Goal: Transaction & Acquisition: Purchase product/service

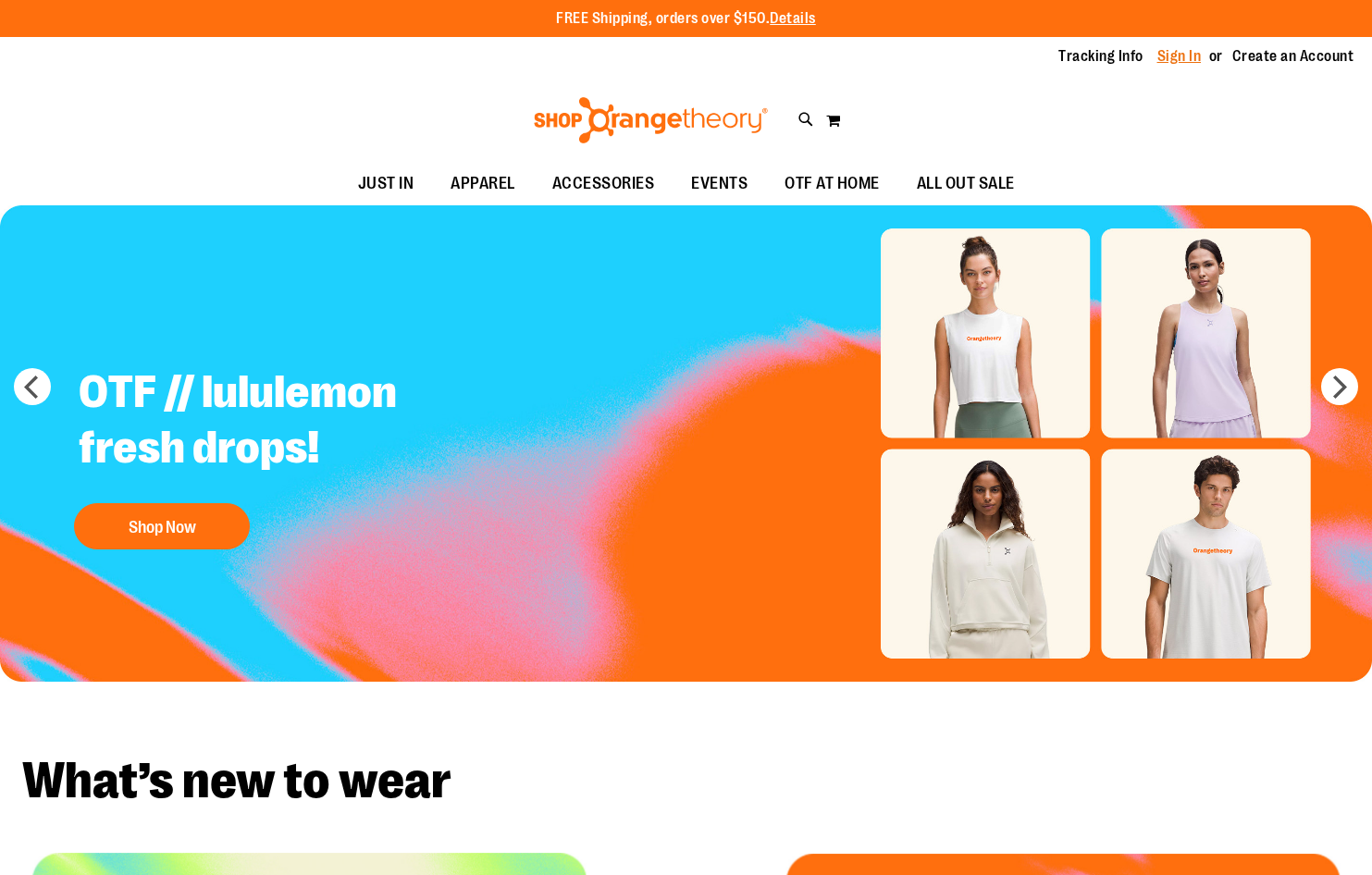
drag, startPoint x: 0, startPoint y: 0, endPoint x: 1179, endPoint y: 60, distance: 1180.5
click at [1179, 60] on link "Sign In" at bounding box center [1180, 56] width 45 height 21
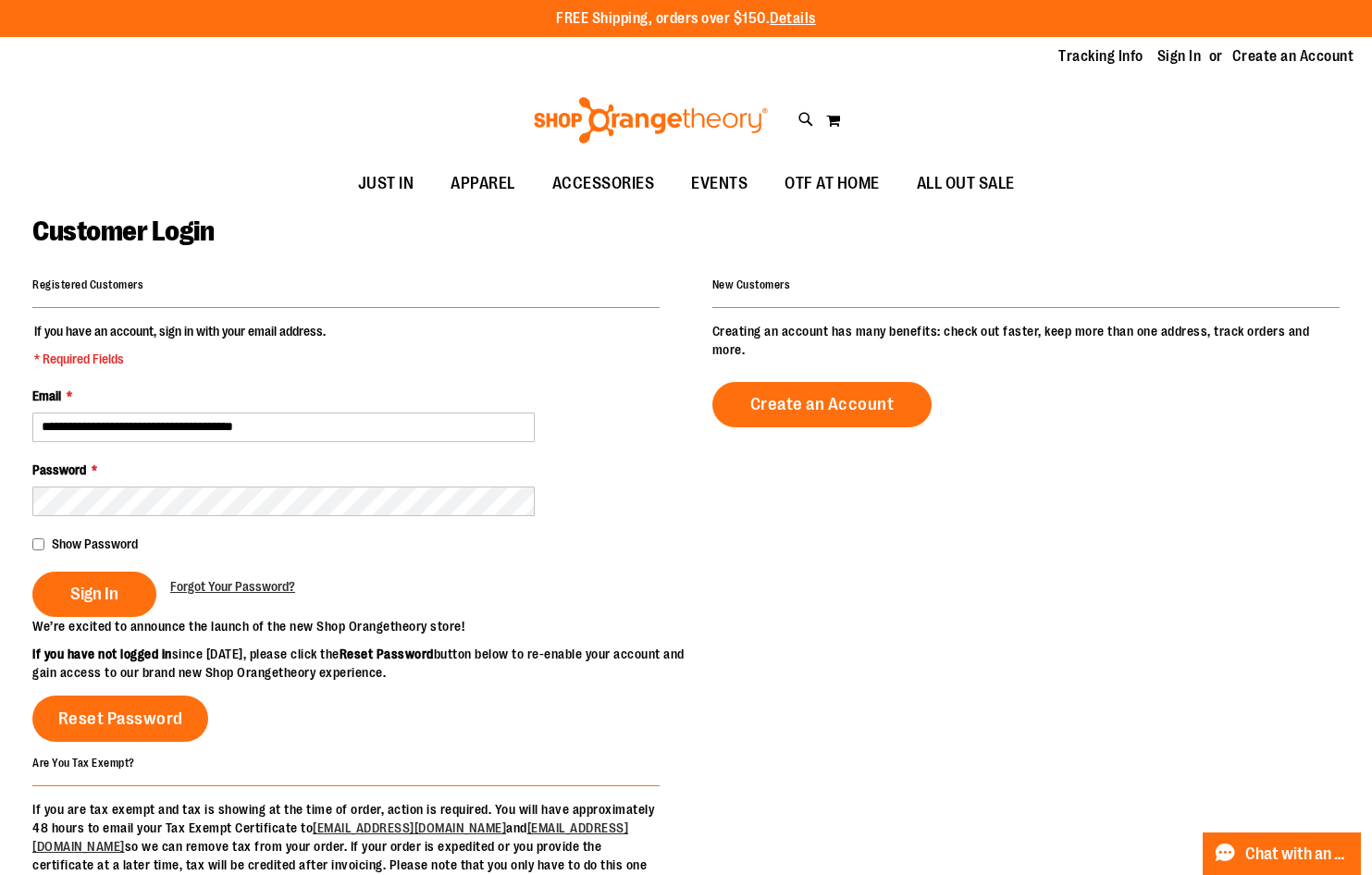
type input "**********"
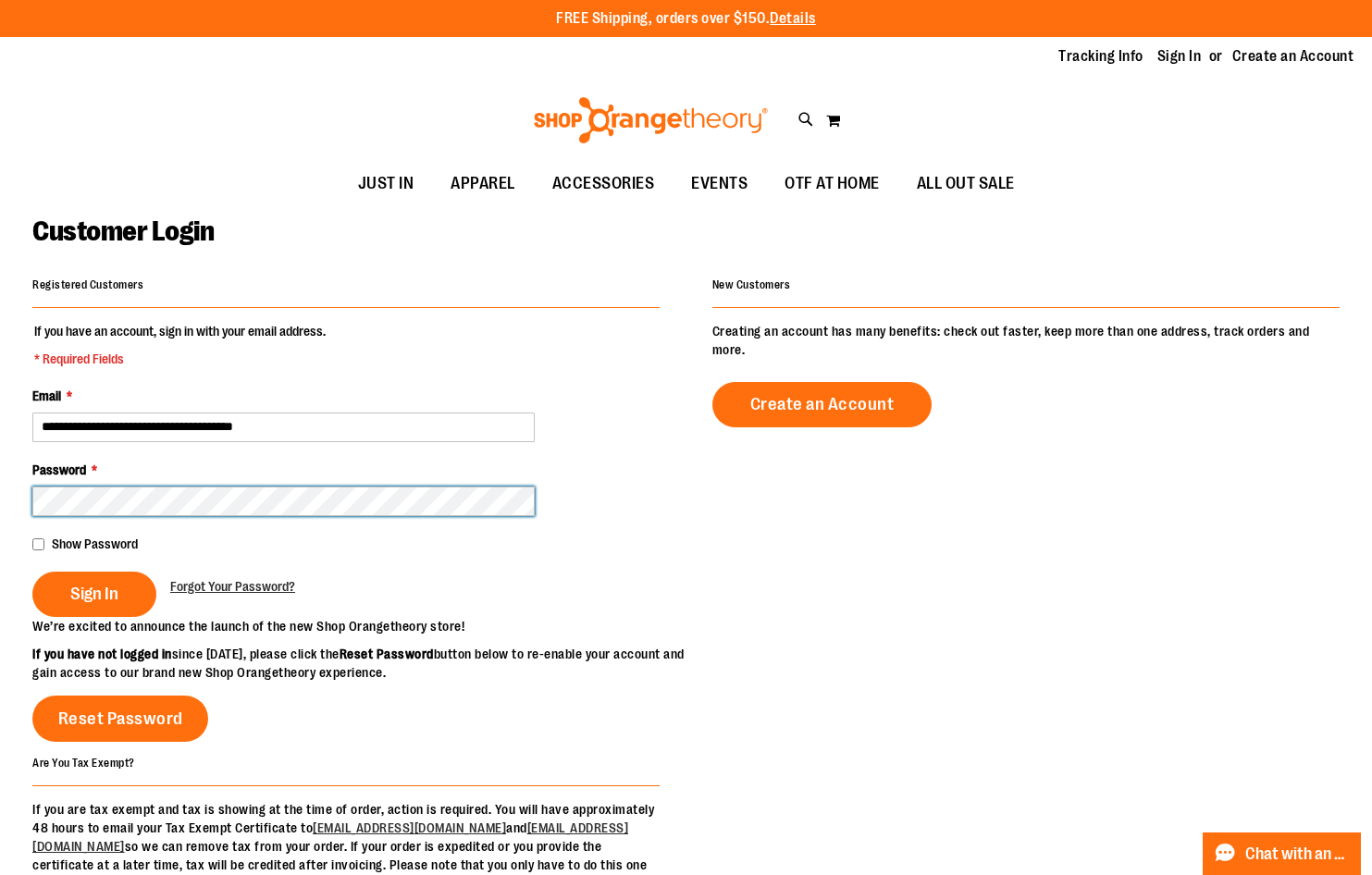
click at [33, 572] on button "Sign In" at bounding box center [94, 595] width 124 height 46
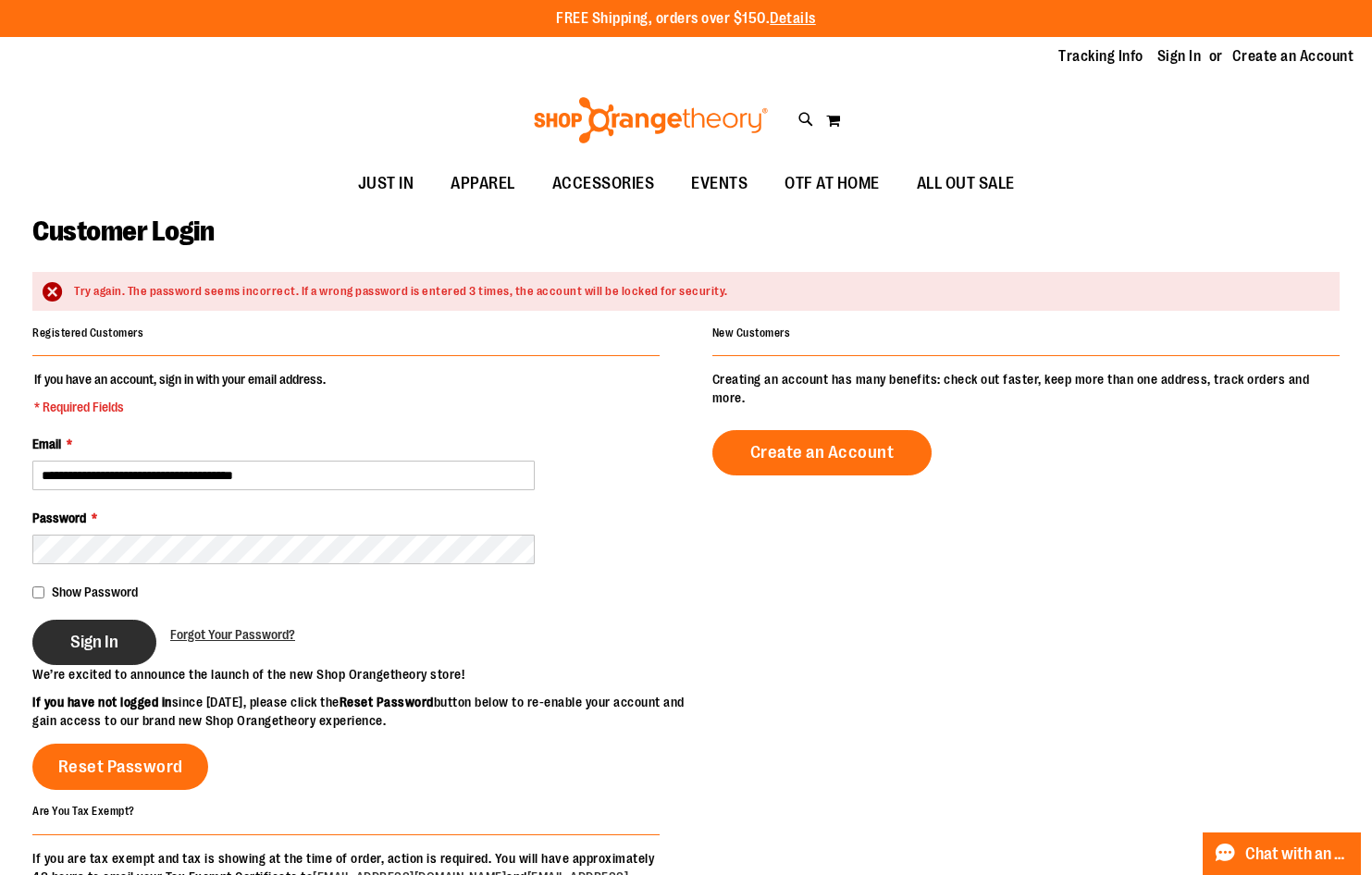
click at [107, 646] on span "Sign In" at bounding box center [94, 641] width 49 height 21
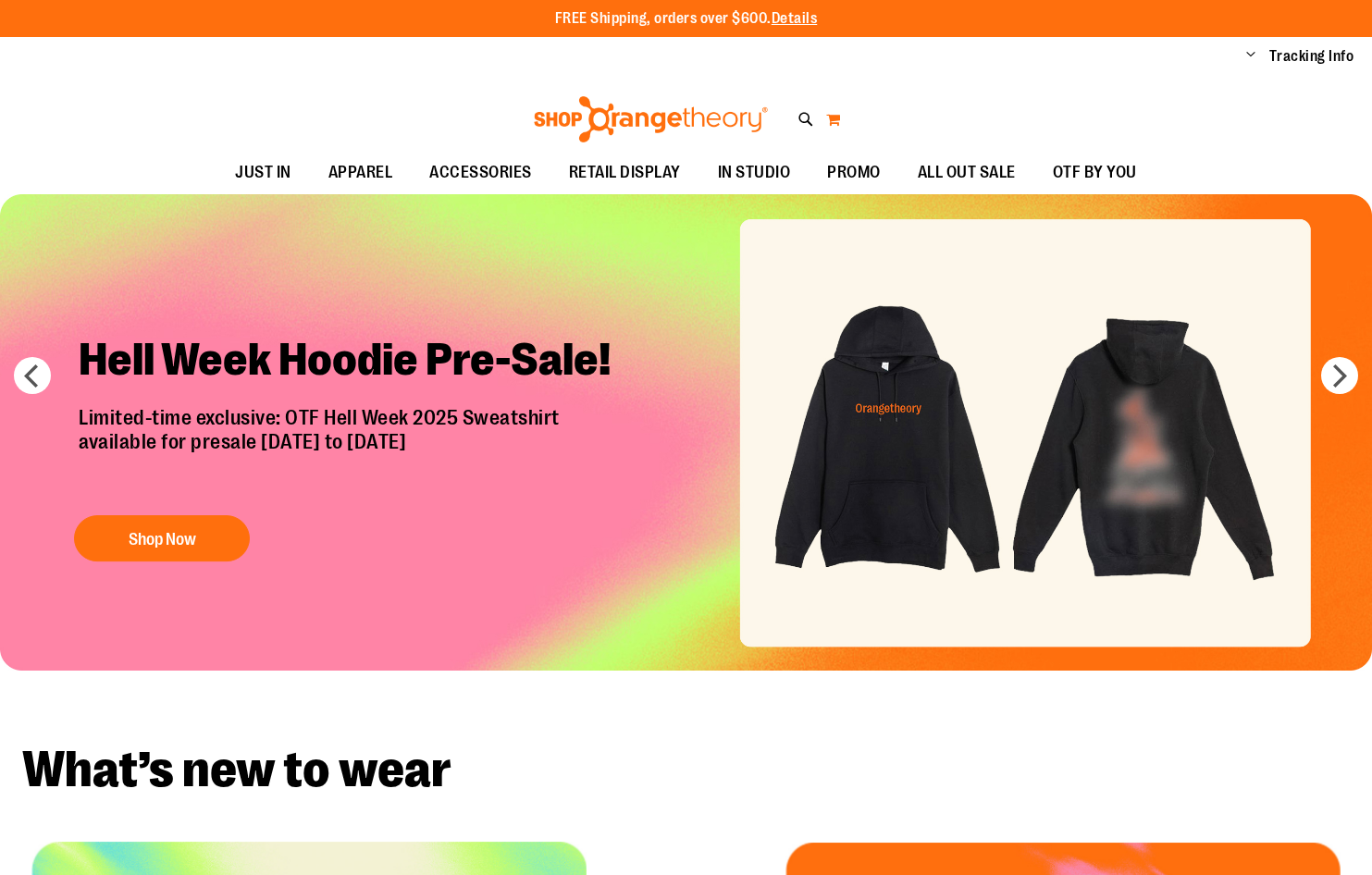
click at [830, 123] on button "My Cart" at bounding box center [834, 119] width 16 height 30
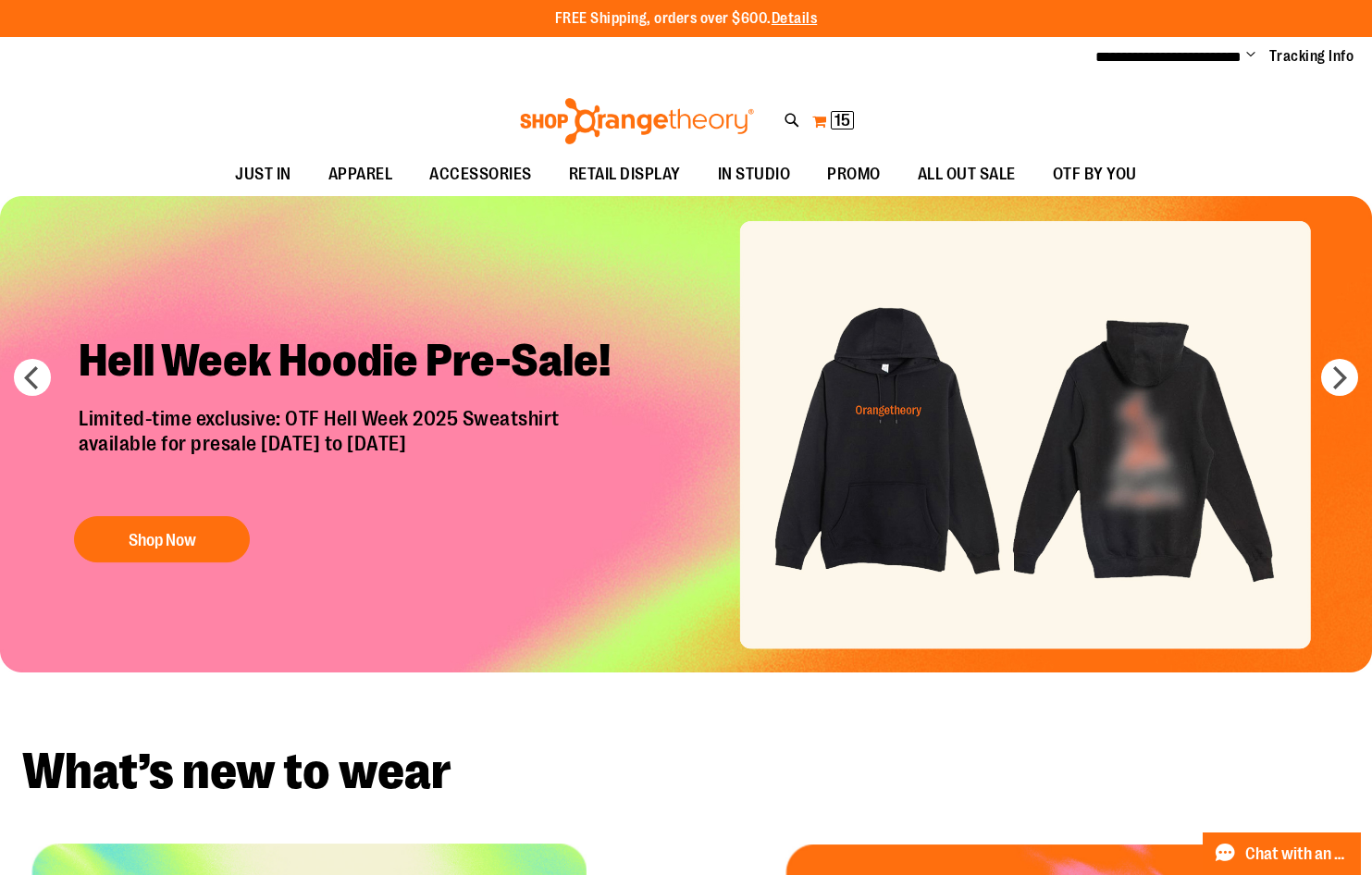
click at [845, 118] on span "15" at bounding box center [843, 120] width 16 height 19
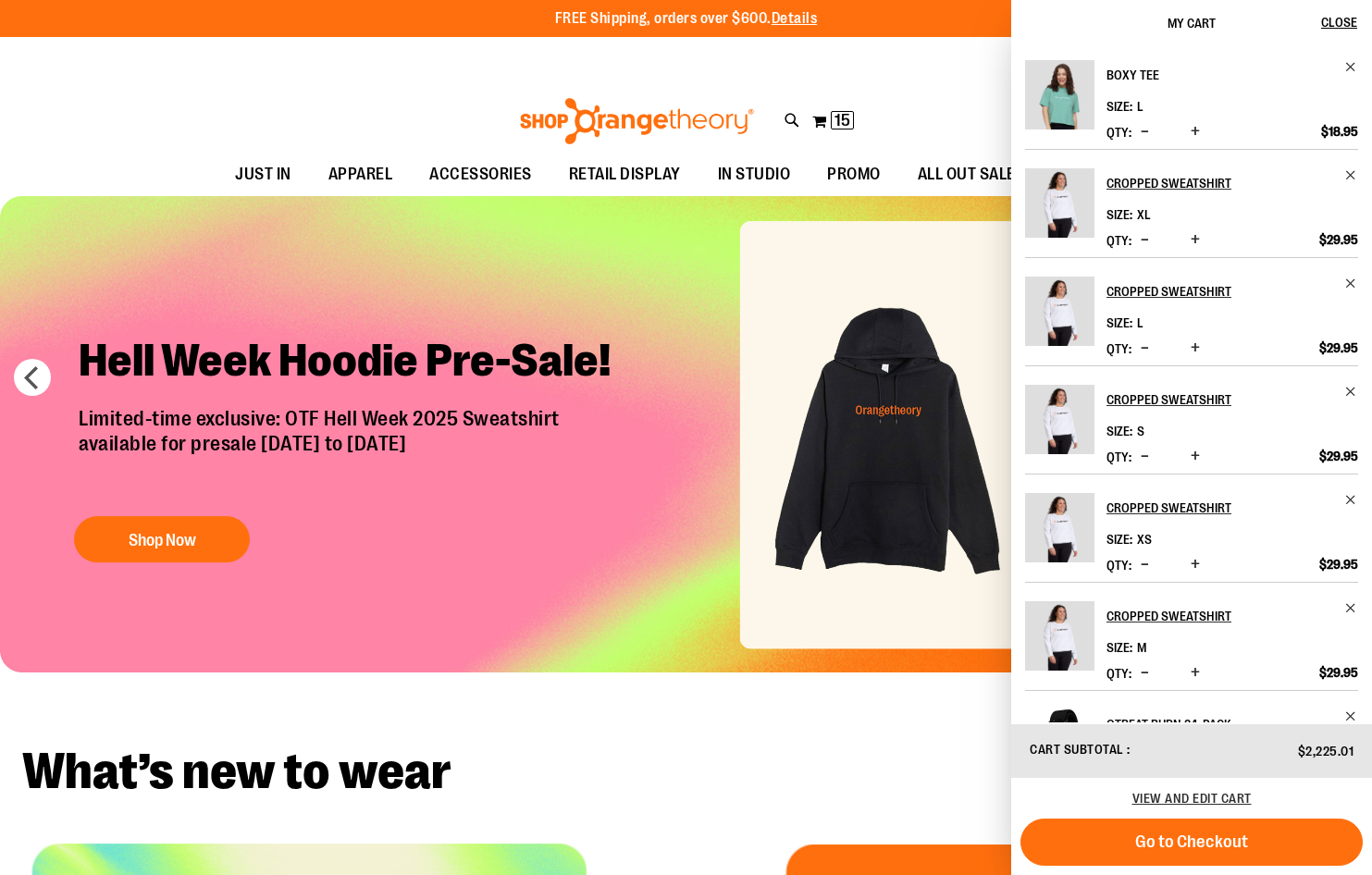
click at [1135, 81] on h2 "Boxy Tee" at bounding box center [1219, 75] width 227 height 30
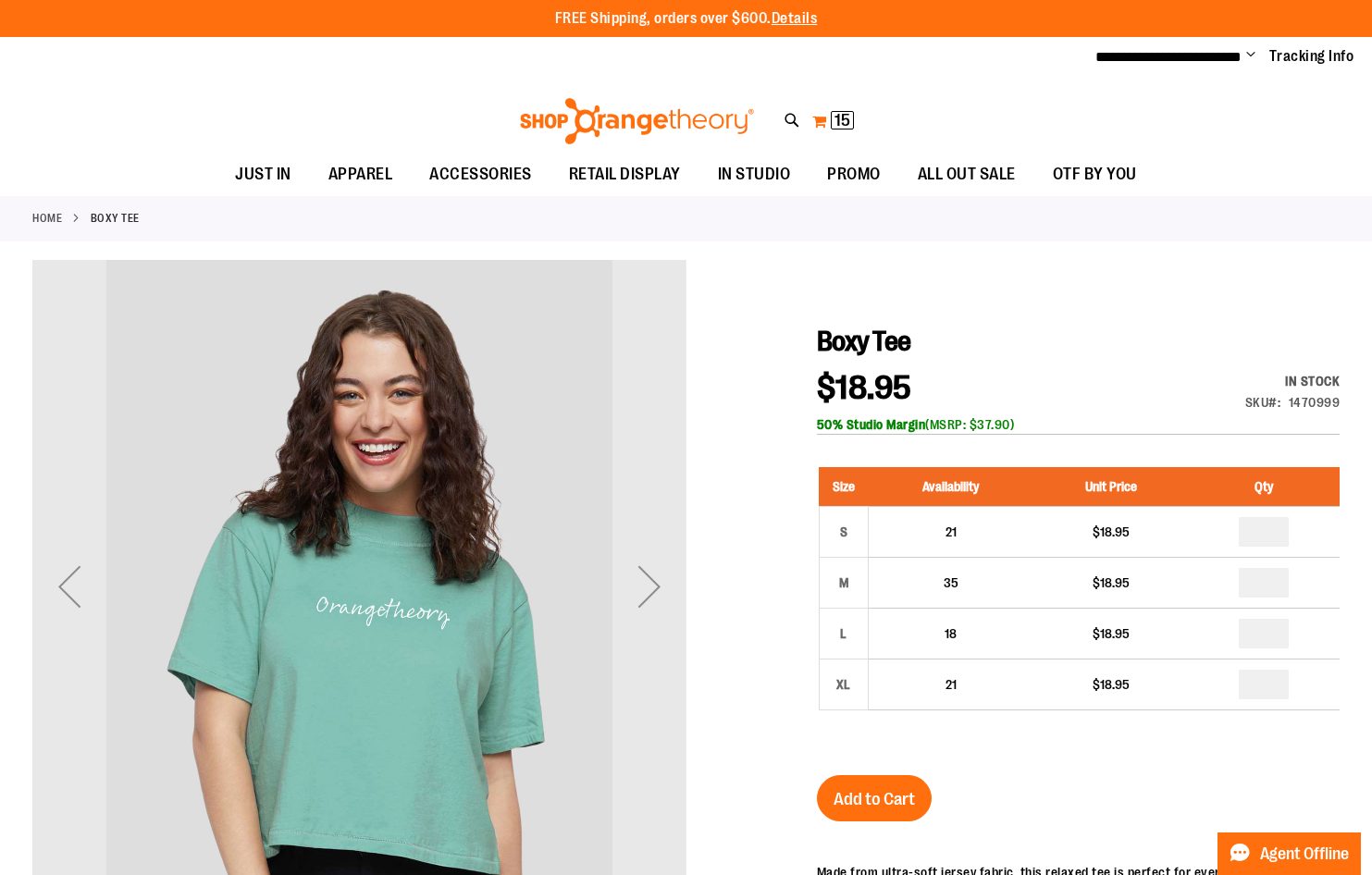
click at [846, 118] on span "15" at bounding box center [843, 120] width 16 height 19
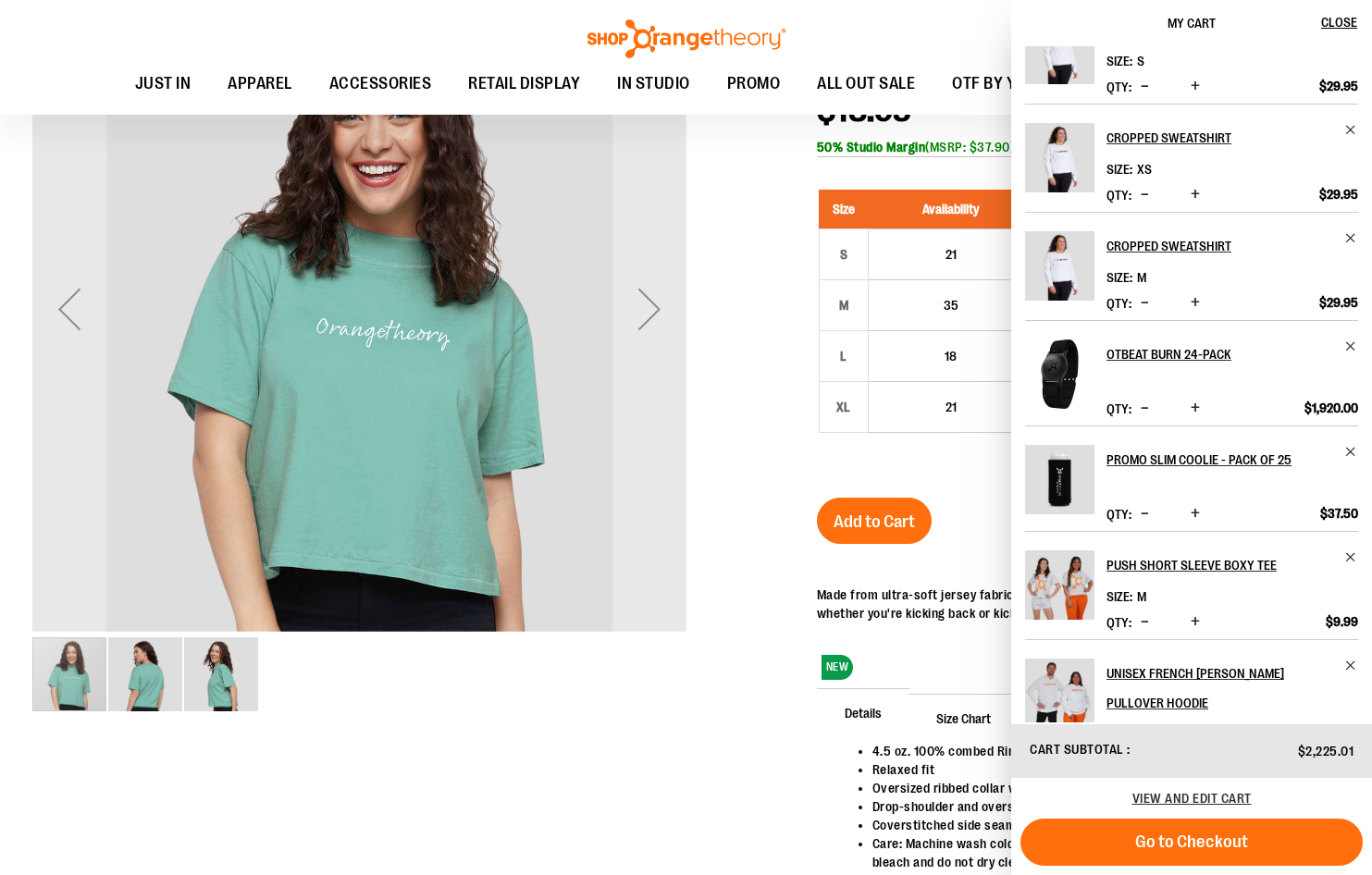
scroll to position [439, 0]
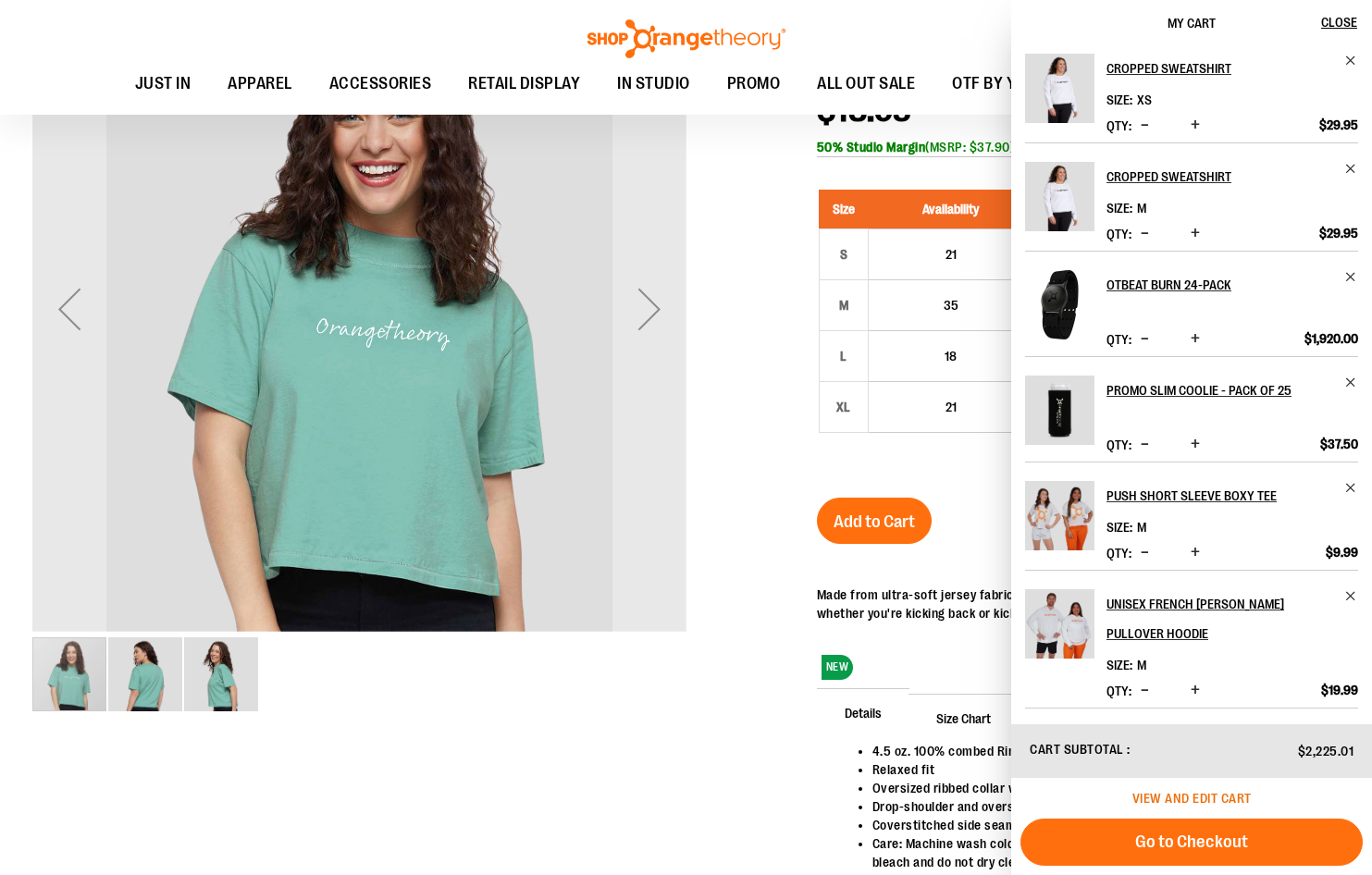
click at [1190, 793] on span "View and edit cart" at bounding box center [1192, 798] width 119 height 15
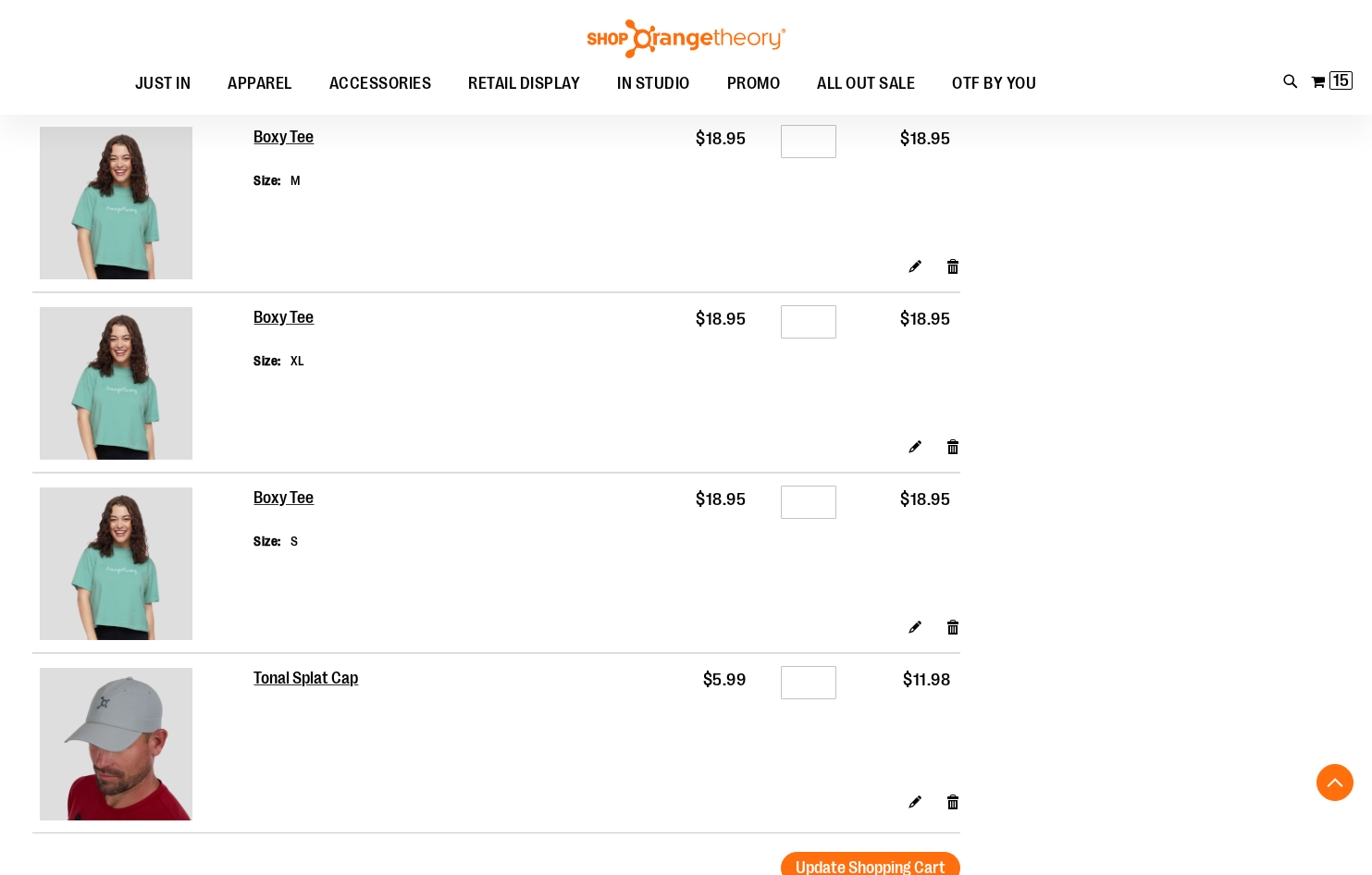
scroll to position [1942, 0]
